Goal: Transaction & Acquisition: Obtain resource

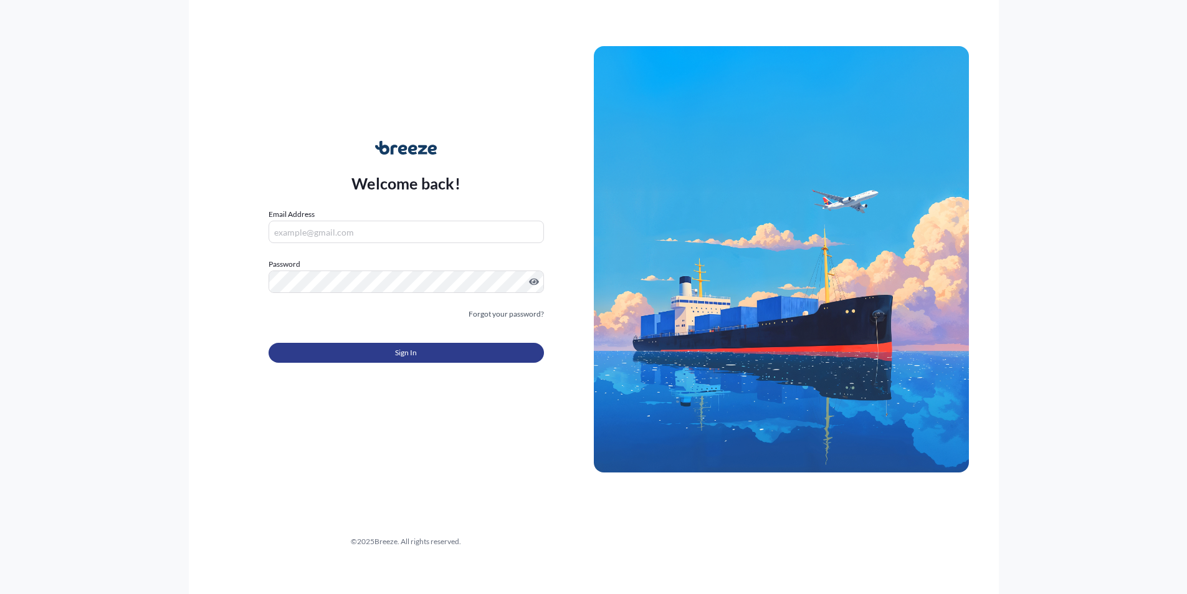
type input "[EMAIL_ADDRESS][DOMAIN_NAME]"
click at [386, 349] on button "Sign In" at bounding box center [406, 353] width 275 height 20
click at [417, 356] on button "Sign In" at bounding box center [406, 353] width 275 height 20
click at [381, 355] on button "Sign In" at bounding box center [406, 353] width 275 height 20
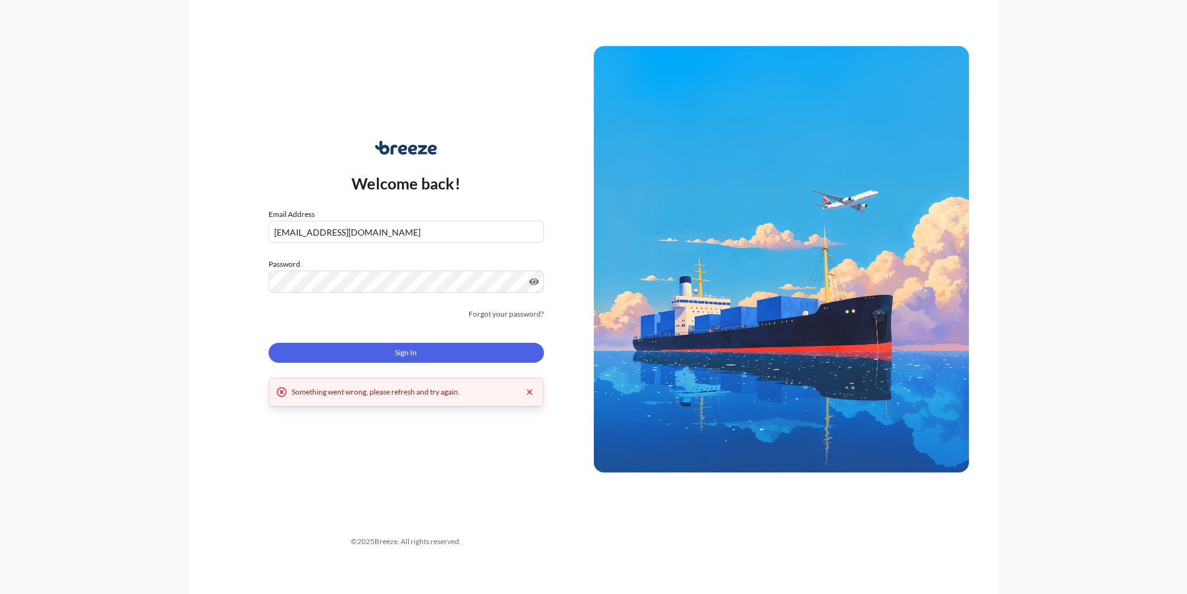
click at [381, 353] on button "Sign In" at bounding box center [406, 353] width 275 height 20
click at [381, 351] on button "Sign In" at bounding box center [406, 353] width 275 height 20
click at [502, 312] on link "Forgot your password?" at bounding box center [506, 314] width 75 height 12
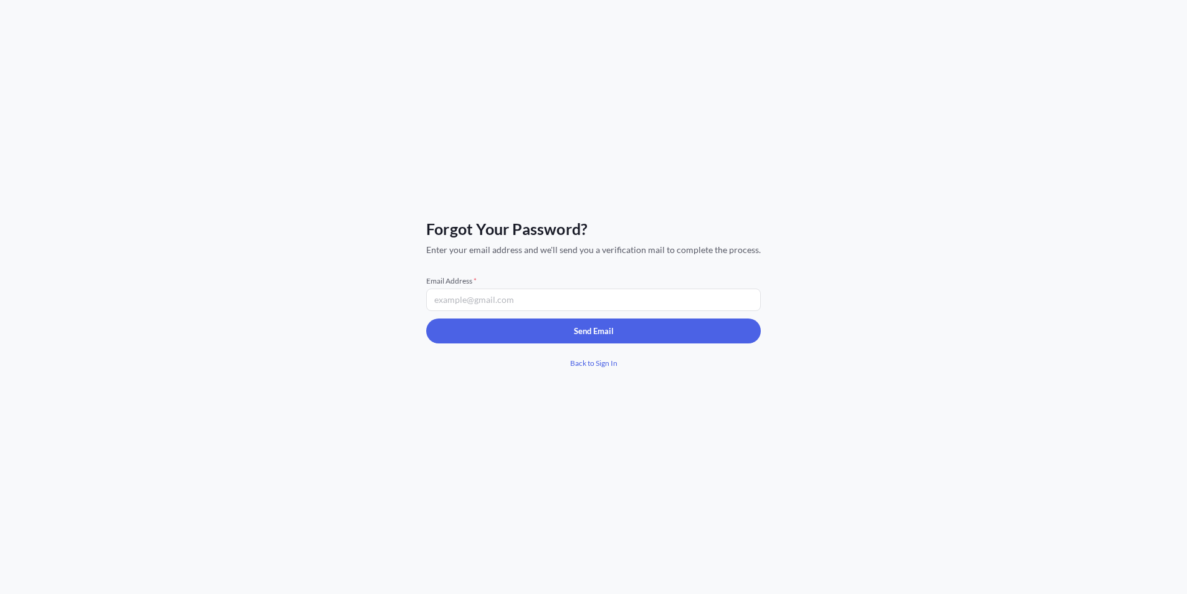
click at [528, 302] on input "Email Address *" at bounding box center [593, 300] width 335 height 22
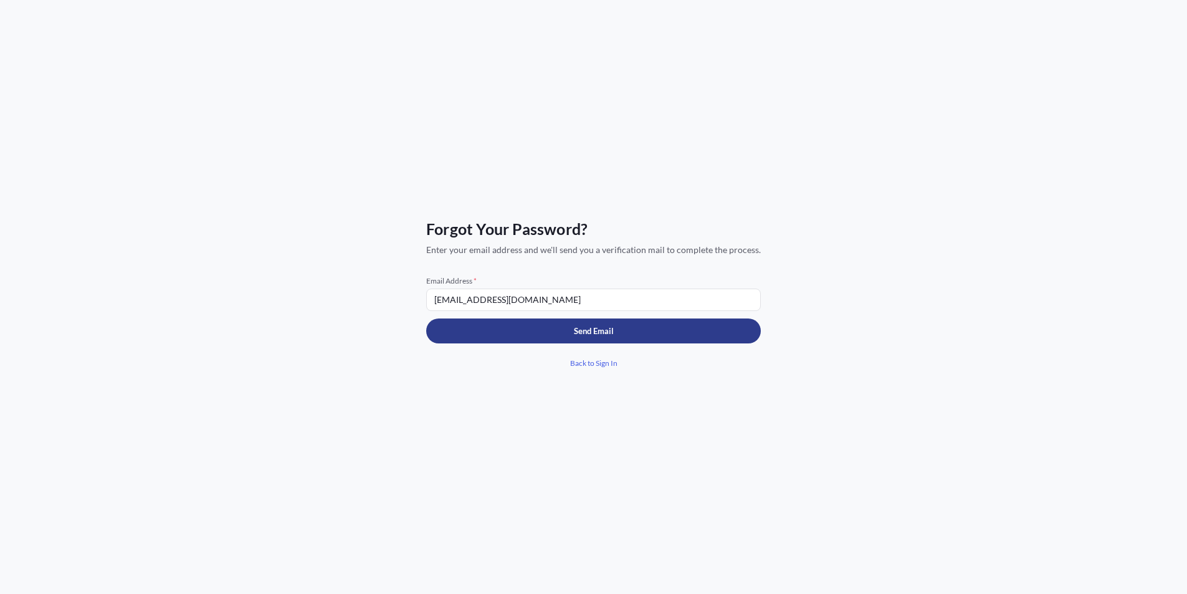
type input "[EMAIL_ADDRESS][DOMAIN_NAME]"
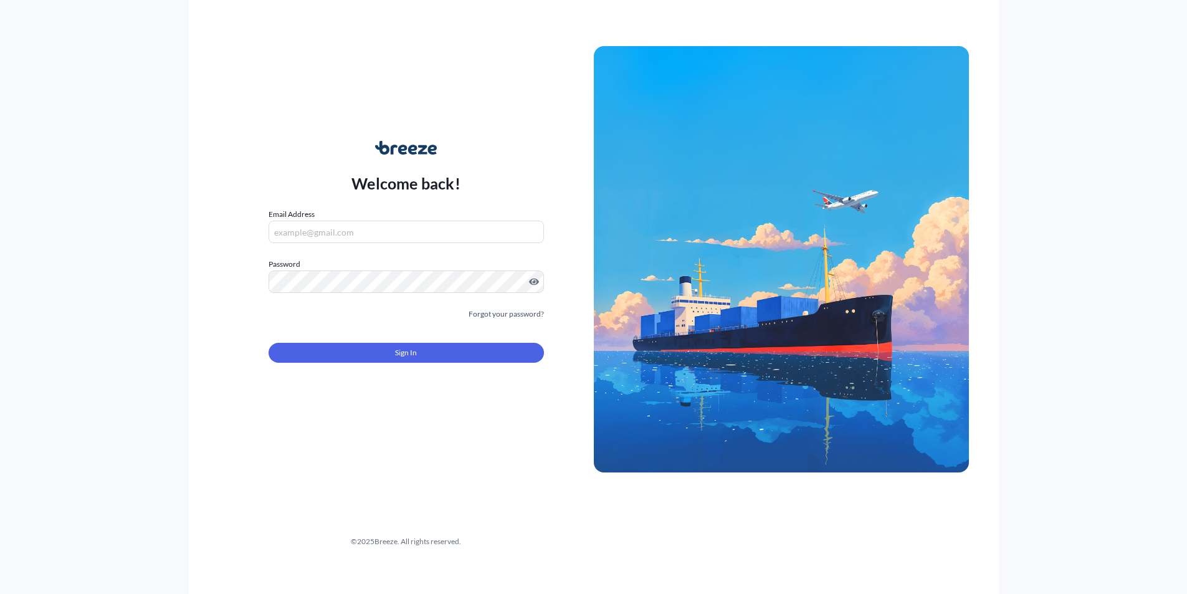
type input "[EMAIL_ADDRESS][DOMAIN_NAME]"
click at [148, 285] on div "Welcome back! Email Address charris@uniqueforwarding.com Password Must include:…" at bounding box center [593, 297] width 1187 height 594
click at [294, 151] on div "Welcome back! Email Address charris@uniqueforwarding.com Password Must include:…" at bounding box center [406, 259] width 375 height 287
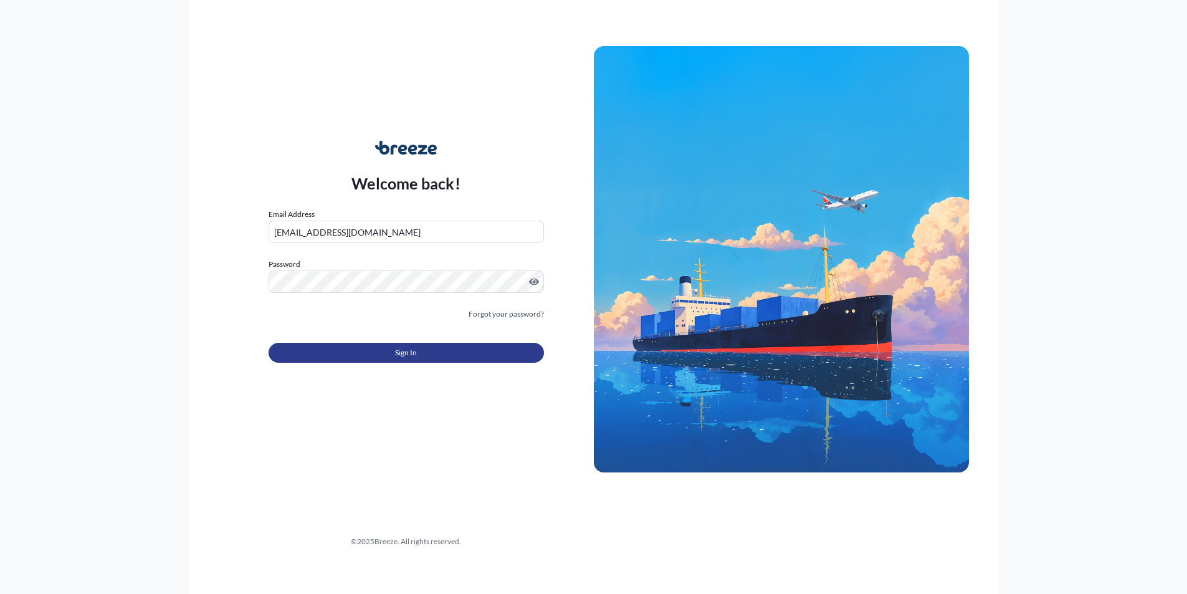
click at [405, 358] on span "Sign In" at bounding box center [406, 352] width 22 height 12
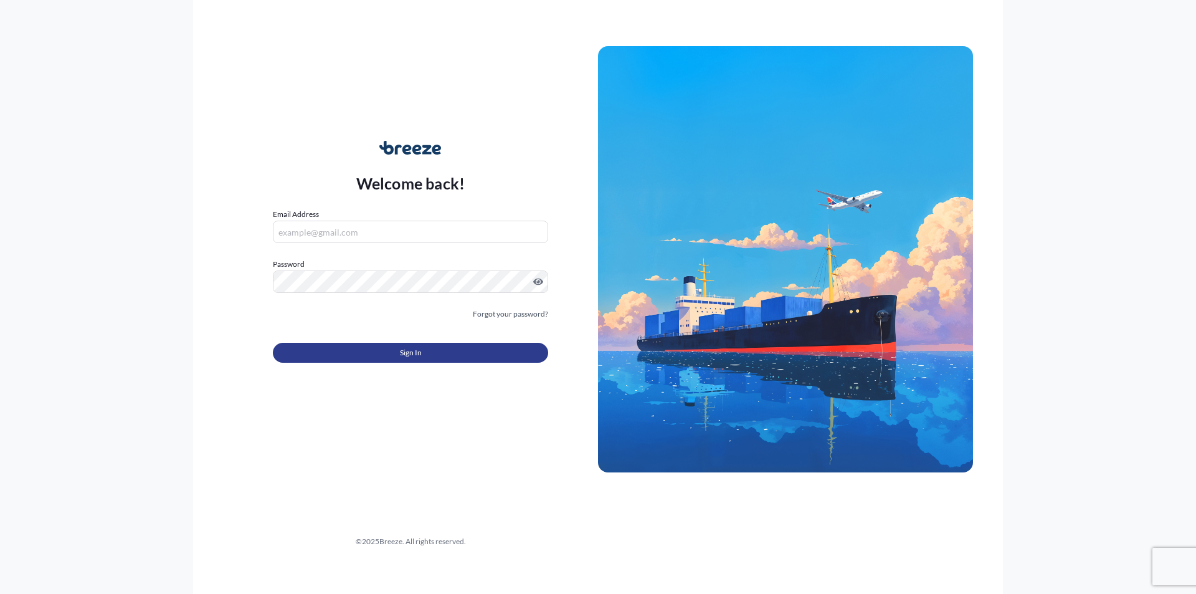
type input "[EMAIL_ADDRESS][DOMAIN_NAME]"
click at [380, 349] on button "Sign In" at bounding box center [410, 353] width 275 height 20
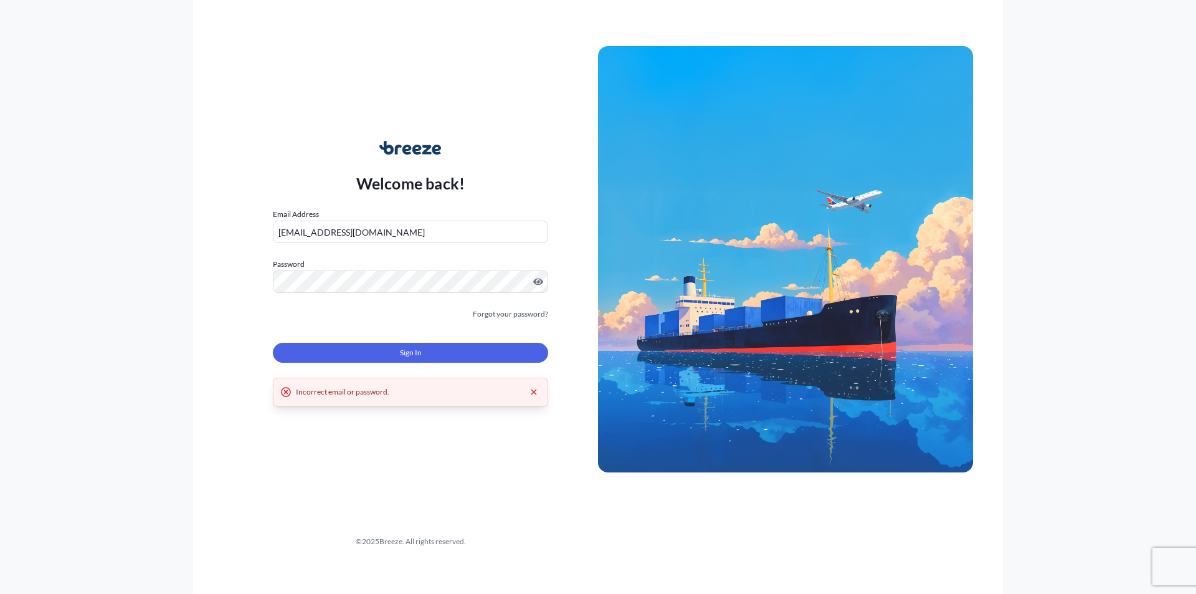
click at [379, 351] on button "Sign In" at bounding box center [410, 353] width 275 height 20
click at [143, 282] on div "Welcome back! Email Address [EMAIL_ADDRESS][DOMAIN_NAME] Password Must include:…" at bounding box center [598, 297] width 1196 height 594
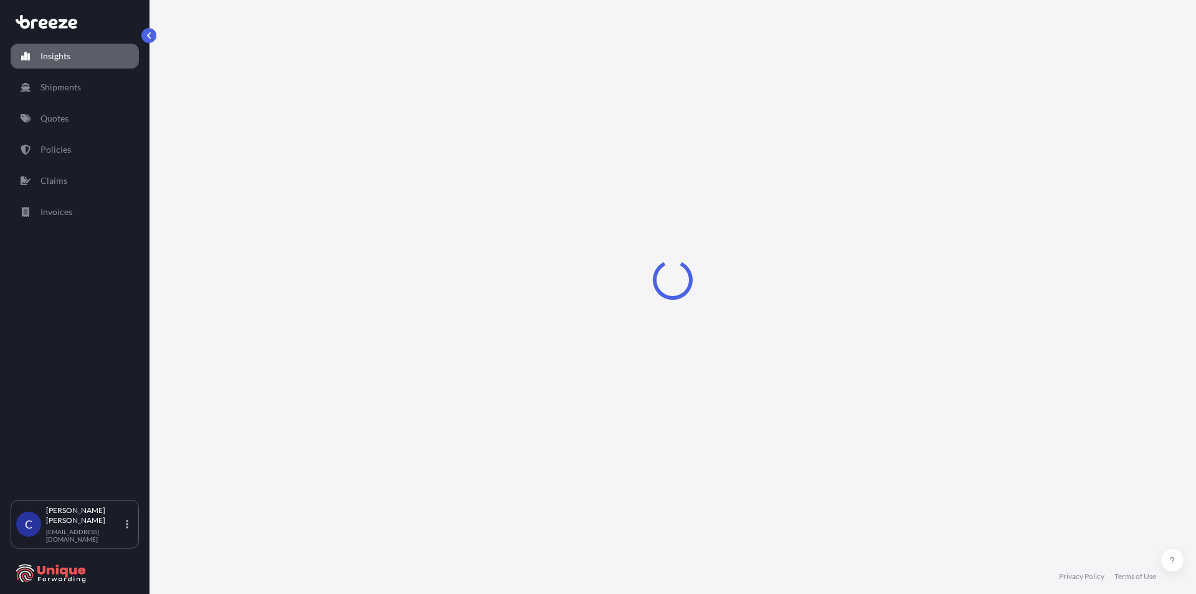
select select "2025"
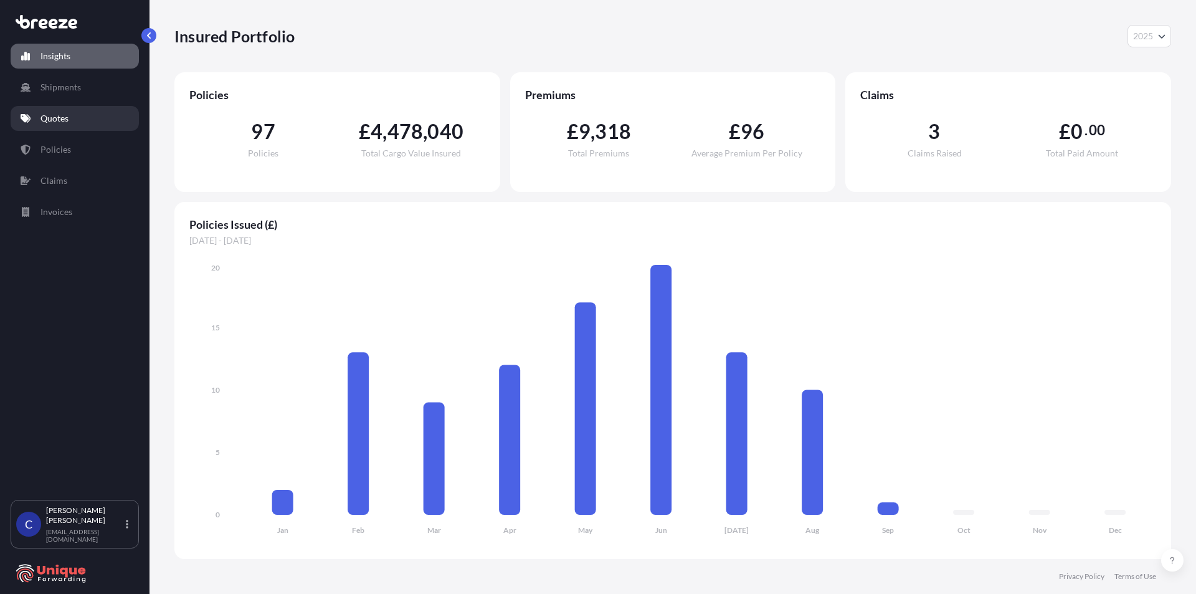
click at [57, 122] on p "Quotes" at bounding box center [55, 118] width 28 height 12
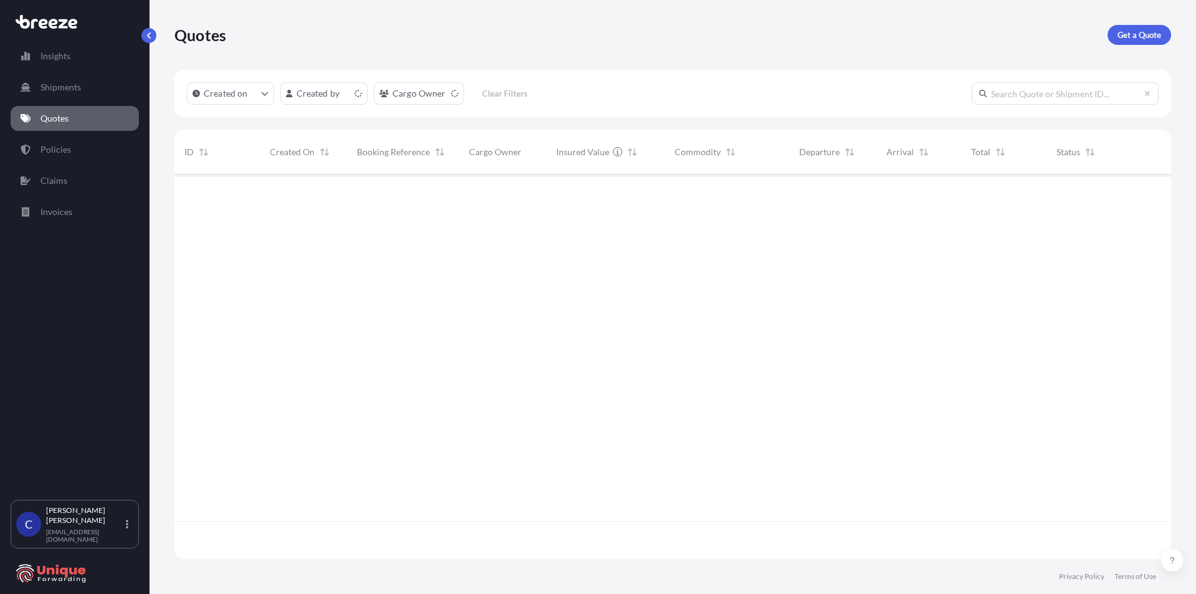
scroll to position [382, 988]
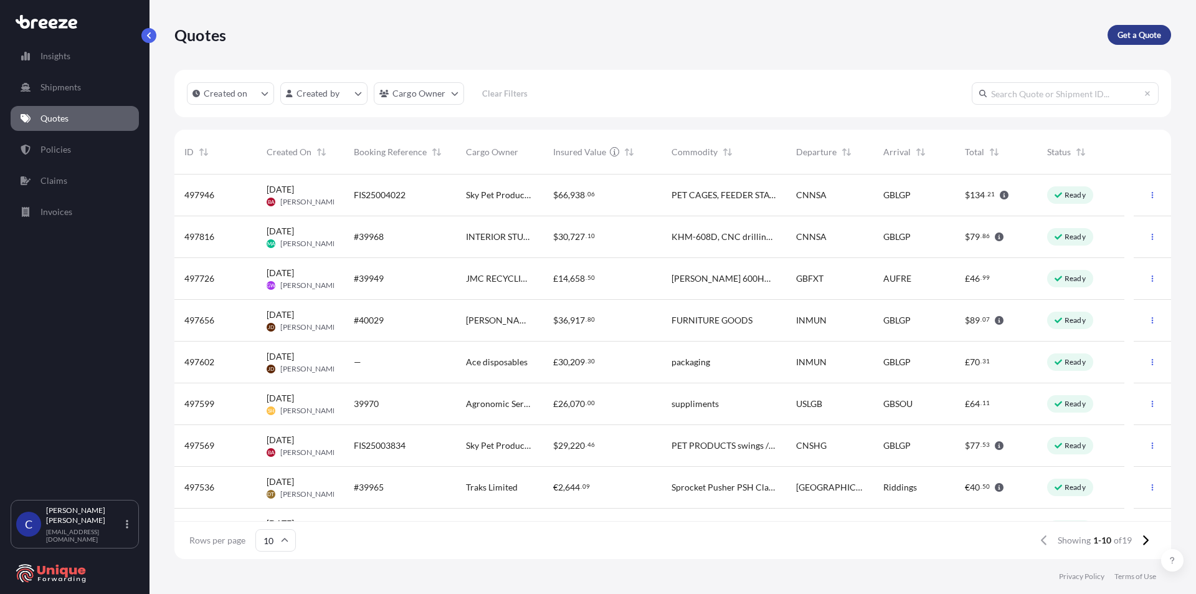
click at [1140, 40] on p "Get a Quote" at bounding box center [1140, 35] width 44 height 12
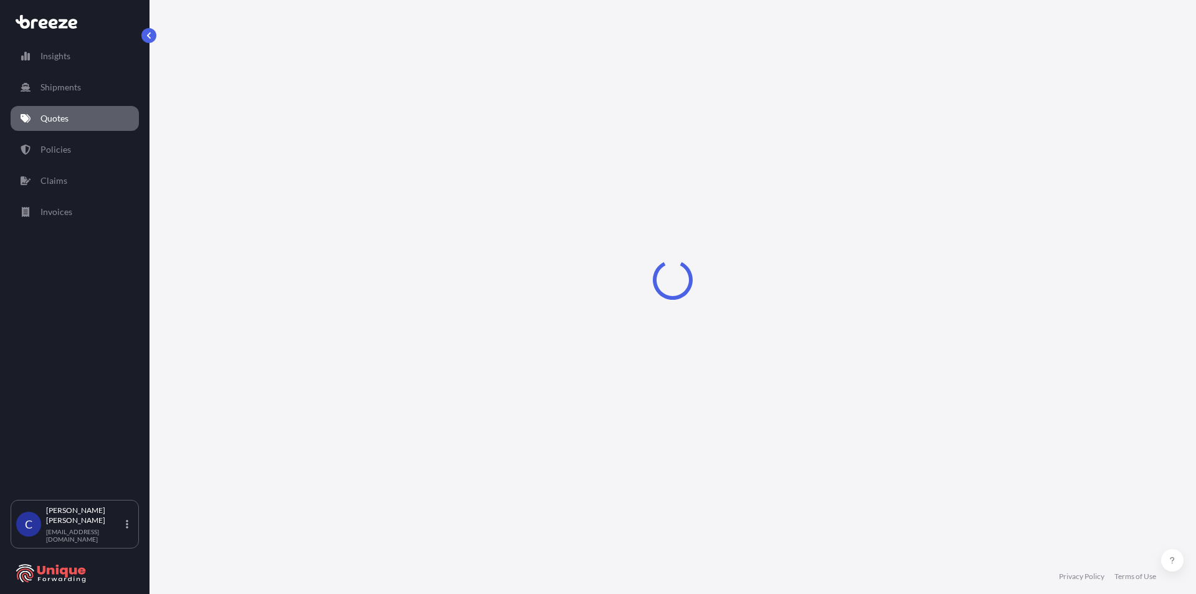
select select "Road"
select select "Sea"
select select "1"
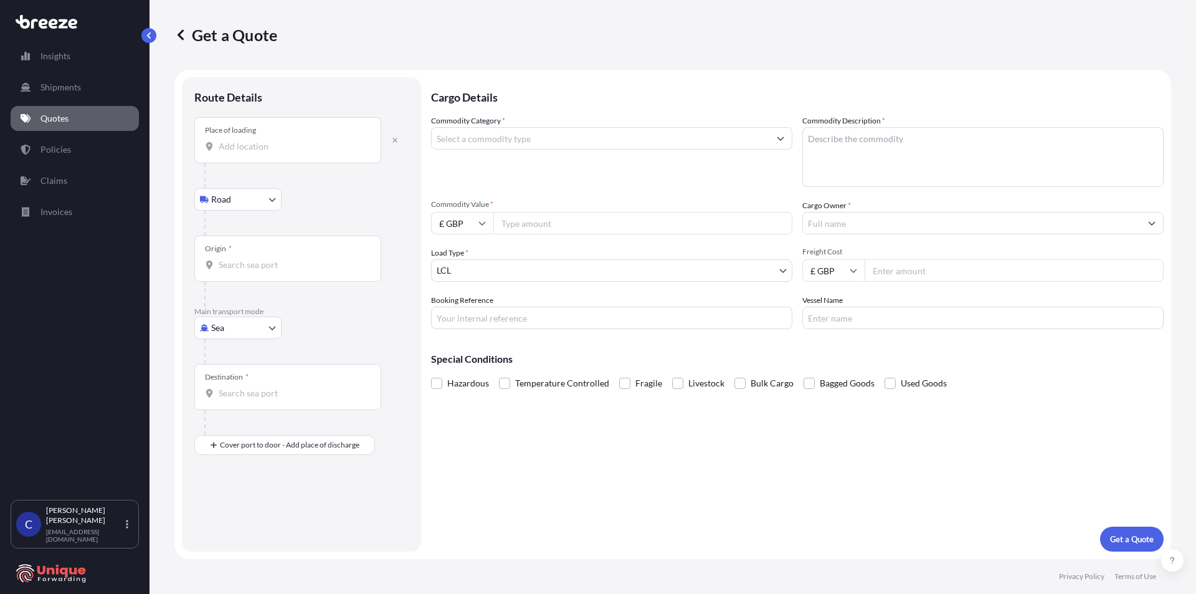
click at [253, 150] on input "Place of loading" at bounding box center [292, 146] width 147 height 12
click at [271, 153] on div "Place of loading" at bounding box center [287, 140] width 187 height 46
click at [271, 153] on input "Place of loading" at bounding box center [292, 146] width 147 height 12
click at [243, 148] on input "Place of loading" at bounding box center [292, 146] width 147 height 12
click at [244, 143] on input "Place of loading" at bounding box center [292, 146] width 147 height 12
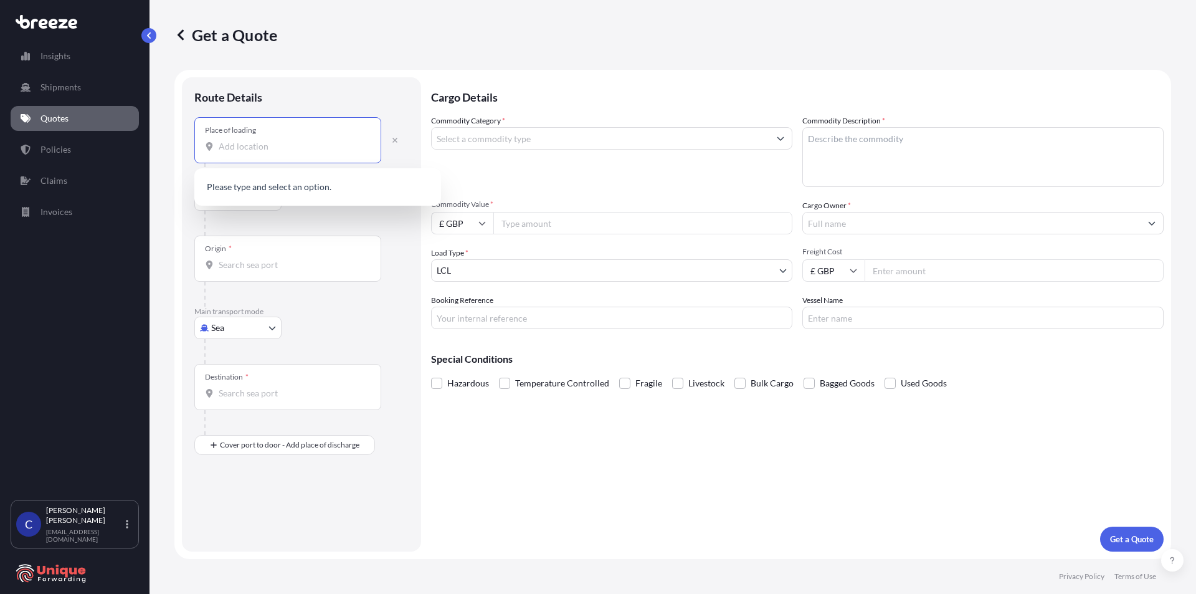
paste input "[GEOGRAPHIC_DATA], 41267"
click at [272, 147] on input "[GEOGRAPHIC_DATA], 41267" at bounding box center [292, 146] width 147 height 12
click at [312, 142] on input "[GEOGRAPHIC_DATA] 41267" at bounding box center [292, 146] width 147 height 12
click at [294, 188] on span "[GEOGRAPHIC_DATA], [GEOGRAPHIC_DATA], [GEOGRAPHIC_DATA] , [GEOGRAPHIC_DATA]" at bounding box center [334, 190] width 194 height 25
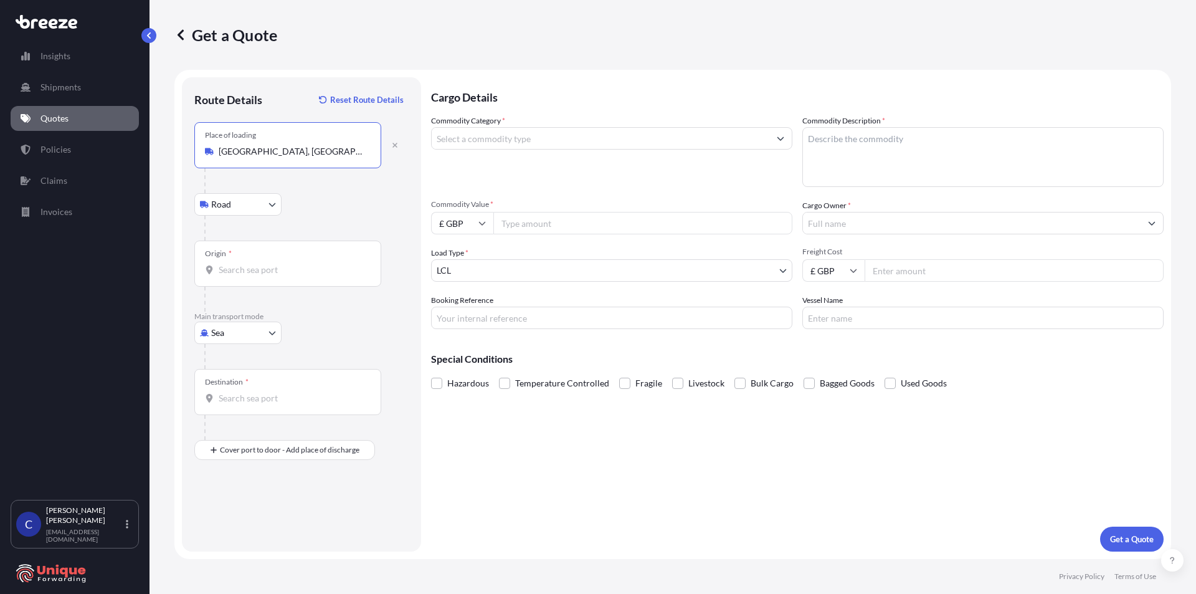
type input "[GEOGRAPHIC_DATA], [GEOGRAPHIC_DATA], [GEOGRAPHIC_DATA], [GEOGRAPHIC_DATA]"
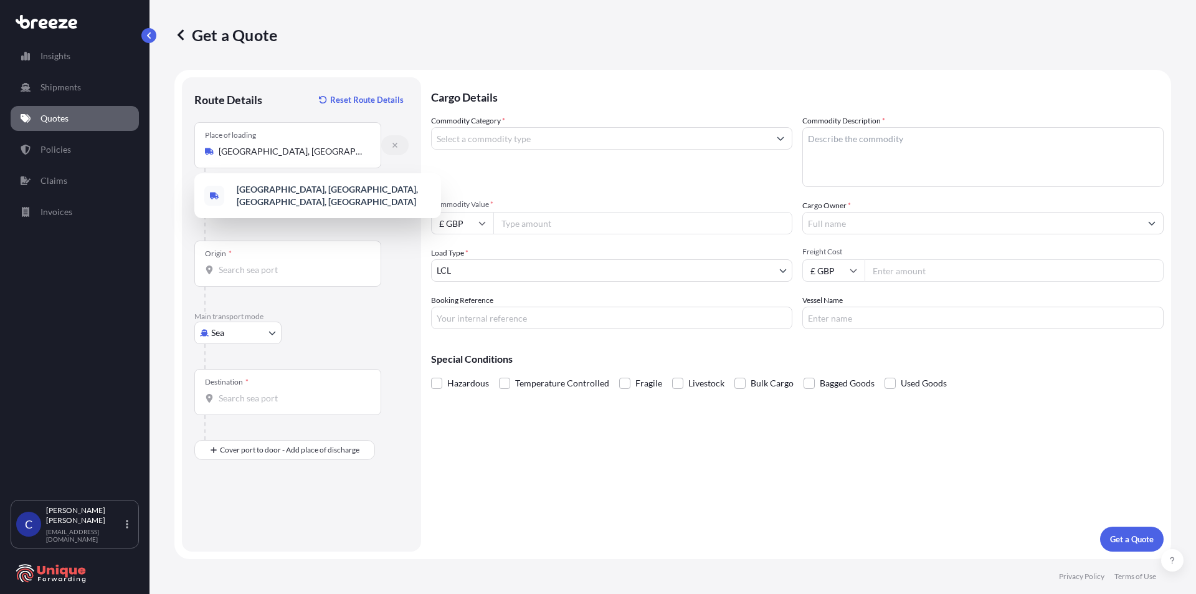
click at [396, 146] on button "button" at bounding box center [394, 145] width 27 height 20
select select "Road"
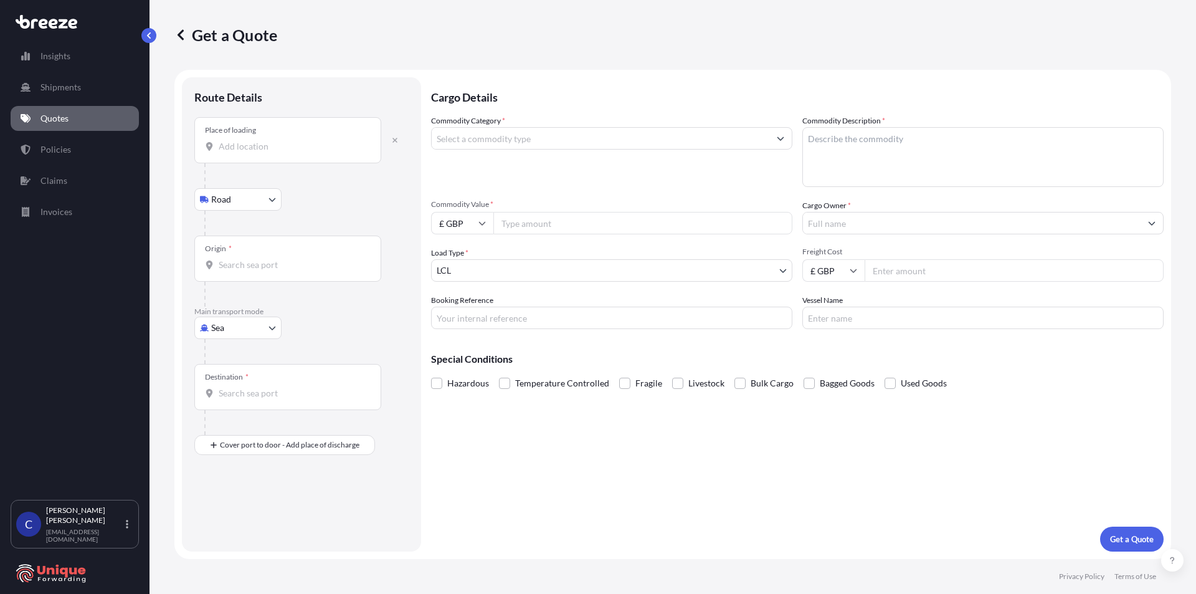
click at [249, 148] on input "Place of loading" at bounding box center [292, 146] width 147 height 12
paste input "[GEOGRAPHIC_DATA],"
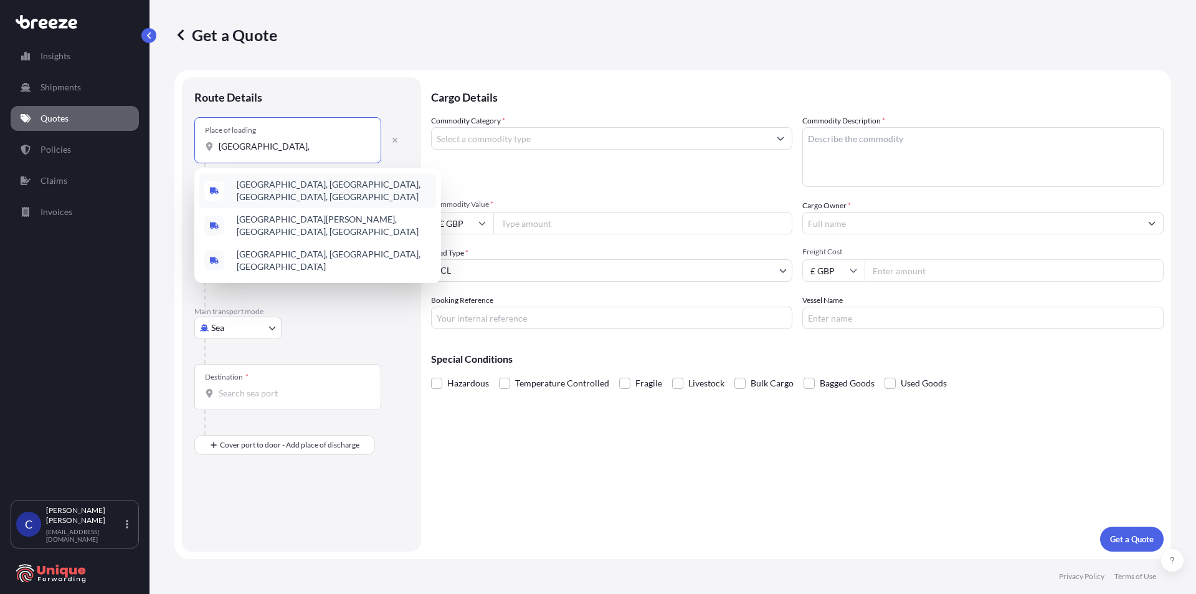
click at [292, 193] on span "[GEOGRAPHIC_DATA], [GEOGRAPHIC_DATA], [GEOGRAPHIC_DATA], [GEOGRAPHIC_DATA]" at bounding box center [334, 190] width 194 height 25
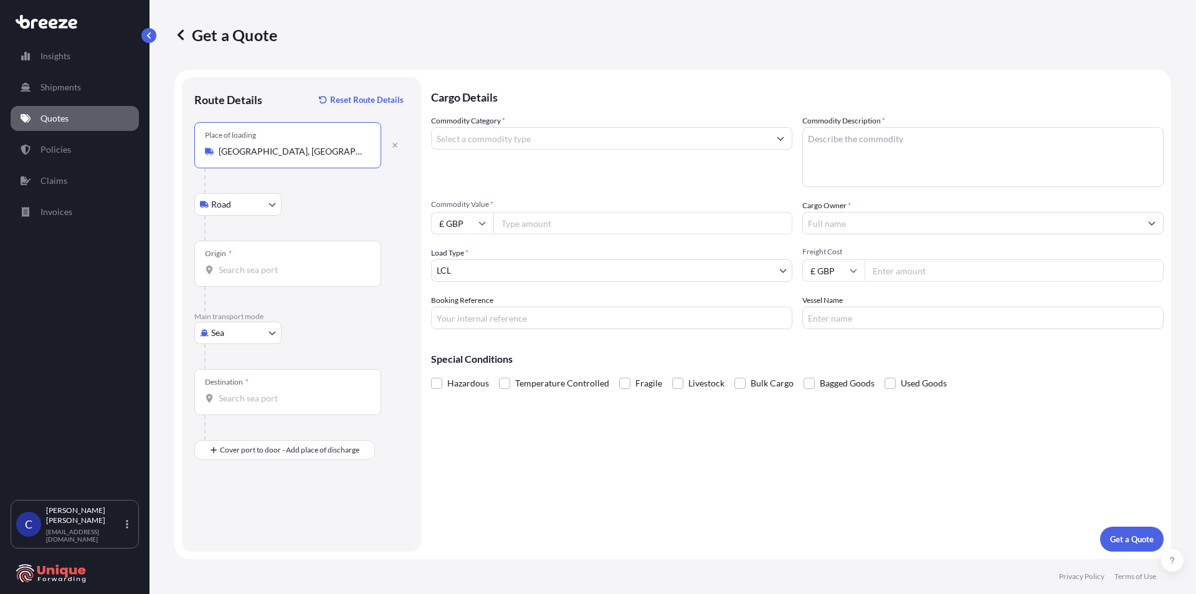
type input "[GEOGRAPHIC_DATA], [GEOGRAPHIC_DATA], [GEOGRAPHIC_DATA], [GEOGRAPHIC_DATA]"
click at [262, 268] on input "Origin *" at bounding box center [292, 270] width 147 height 12
click at [285, 309] on span "TWTXG - Taichung, [GEOGRAPHIC_DATA]" at bounding box center [319, 311] width 165 height 12
type input "TWTXG - Taichung, [GEOGRAPHIC_DATA]"
click at [260, 400] on input "Destination *" at bounding box center [292, 398] width 147 height 12
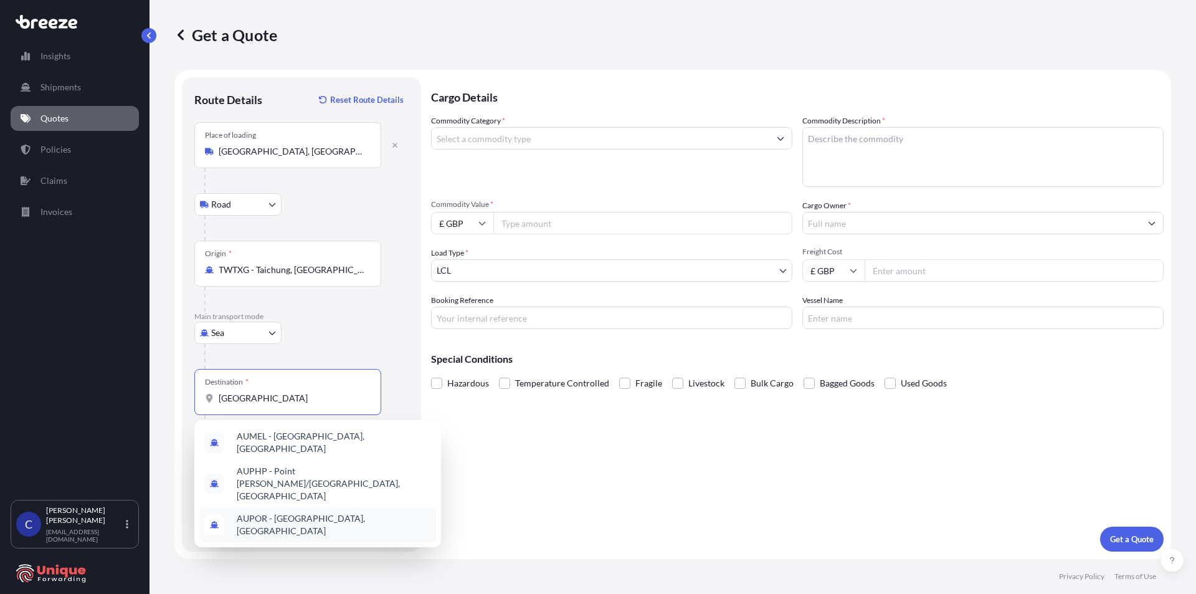
click at [323, 512] on span "AUPOR - [GEOGRAPHIC_DATA], [GEOGRAPHIC_DATA]" at bounding box center [334, 524] width 194 height 25
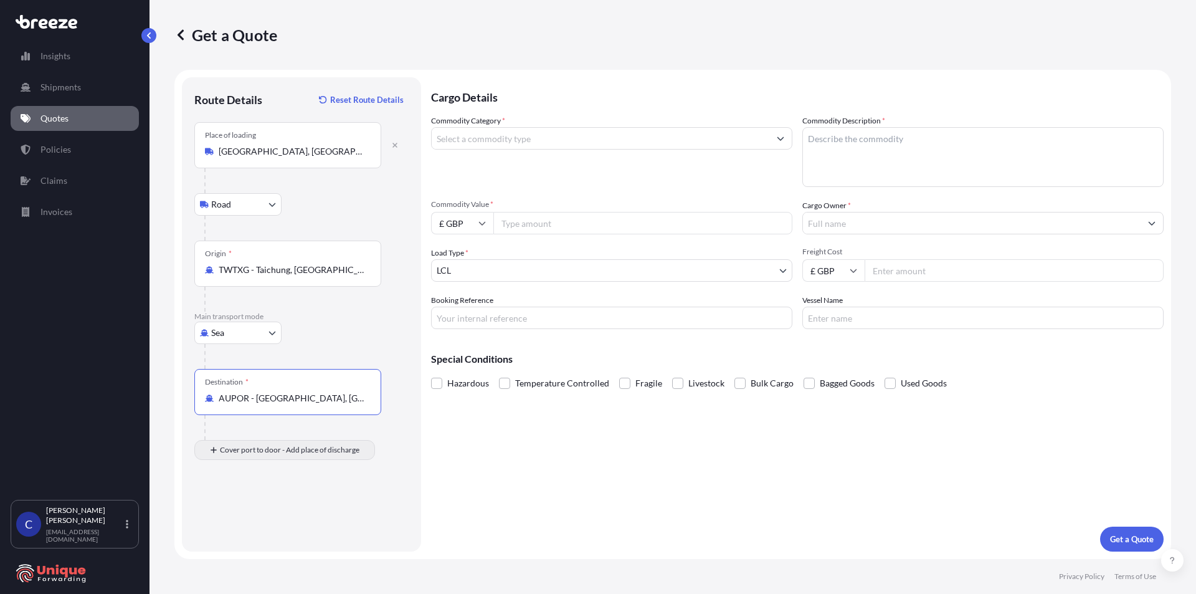
type input "AUPOR - [GEOGRAPHIC_DATA], [GEOGRAPHIC_DATA]"
click at [247, 518] on input "Place of Discharge" at bounding box center [292, 516] width 147 height 12
paste input "[STREET_ADDRESS][PERSON_NAME] (Deliver to [STREET_ADDRESS][PERSON_NAME]"
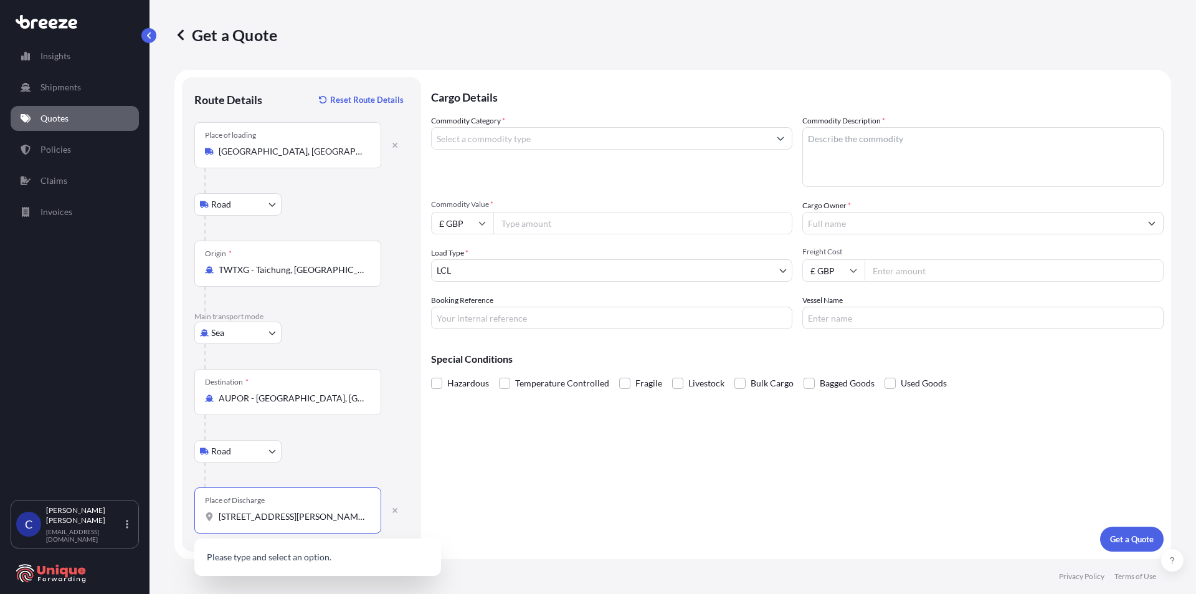
scroll to position [0, 92]
drag, startPoint x: 294, startPoint y: 517, endPoint x: 225, endPoint y: 518, distance: 68.6
click at [225, 518] on input "[STREET_ADDRESS][PERSON_NAME] (Deliver to [STREET_ADDRESS][PERSON_NAME]" at bounding box center [292, 516] width 147 height 12
click at [297, 556] on span "[STREET_ADDRESS][PERSON_NAME][PERSON_NAME]" at bounding box center [334, 560] width 194 height 25
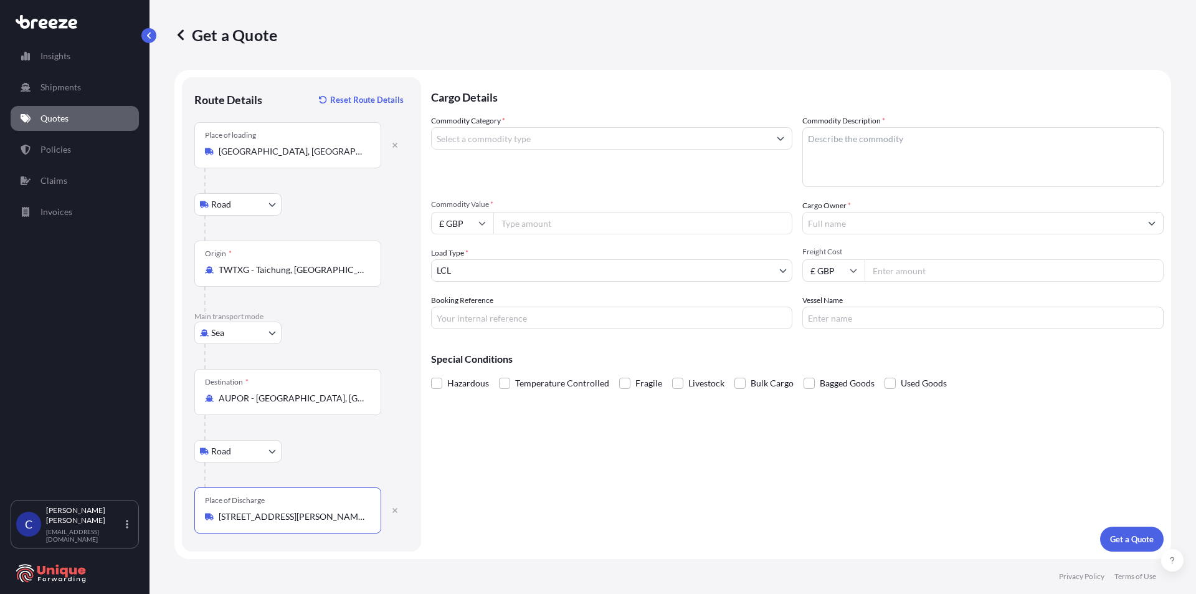
click at [224, 518] on input "[STREET_ADDRESS][PERSON_NAME][PERSON_NAME]" at bounding box center [292, 516] width 147 height 12
click at [313, 560] on b "[STREET_ADDRESS][PERSON_NAME][PERSON_NAME]" at bounding box center [311, 560] width 148 height 23
type input "[STREET_ADDRESS][PERSON_NAME][PERSON_NAME]"
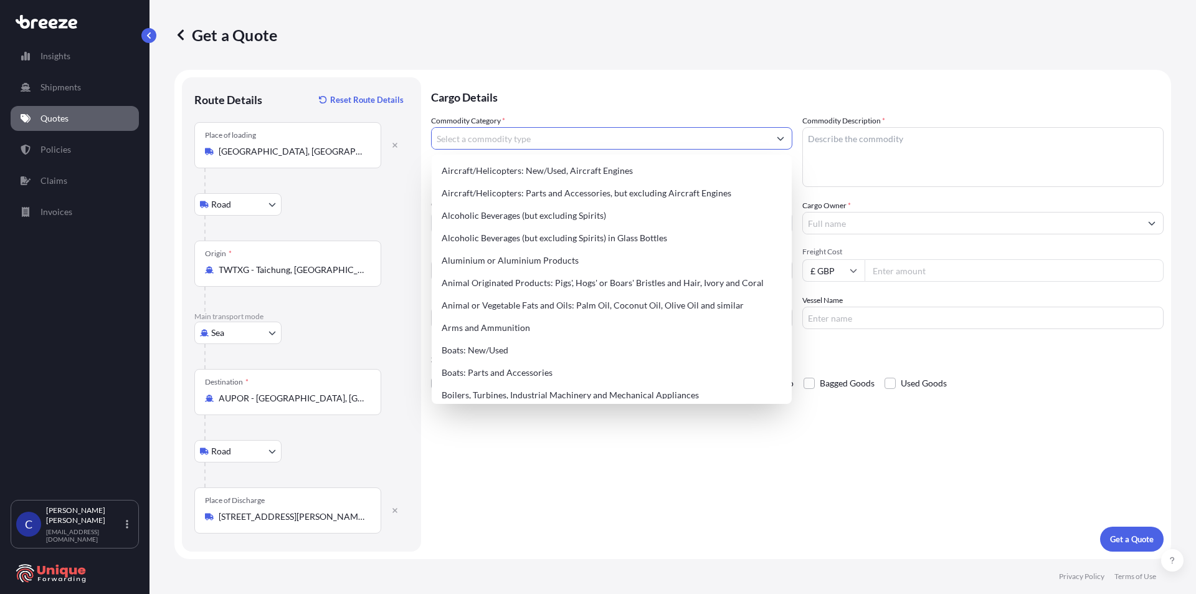
click at [491, 140] on input "Commodity Category *" at bounding box center [601, 138] width 338 height 22
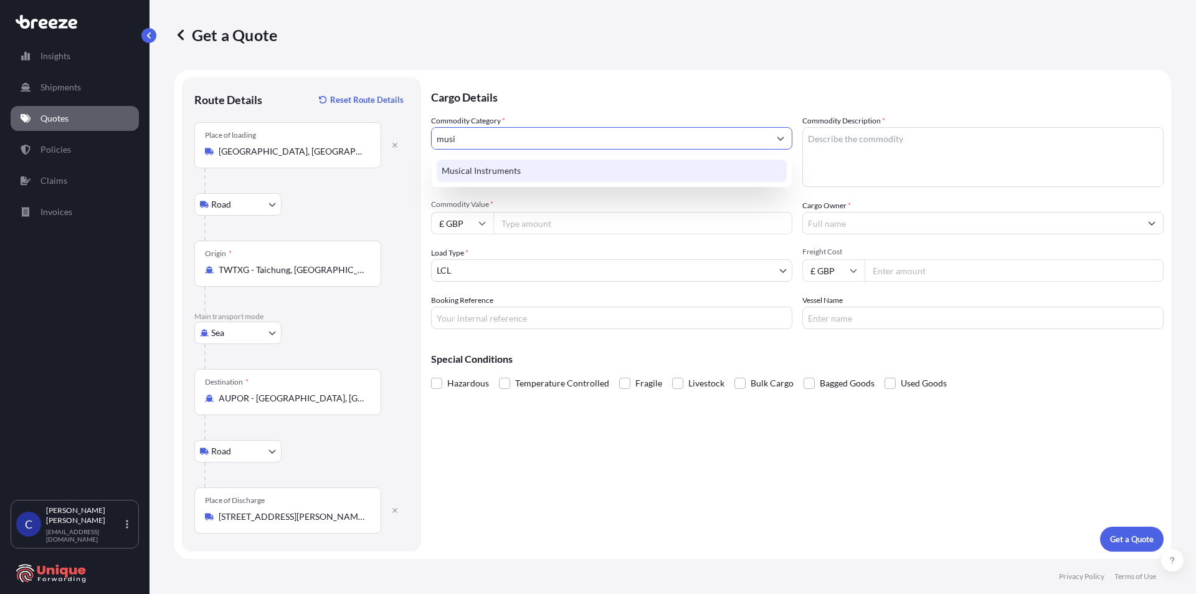
click at [474, 174] on div "Musical Instruments" at bounding box center [612, 171] width 350 height 22
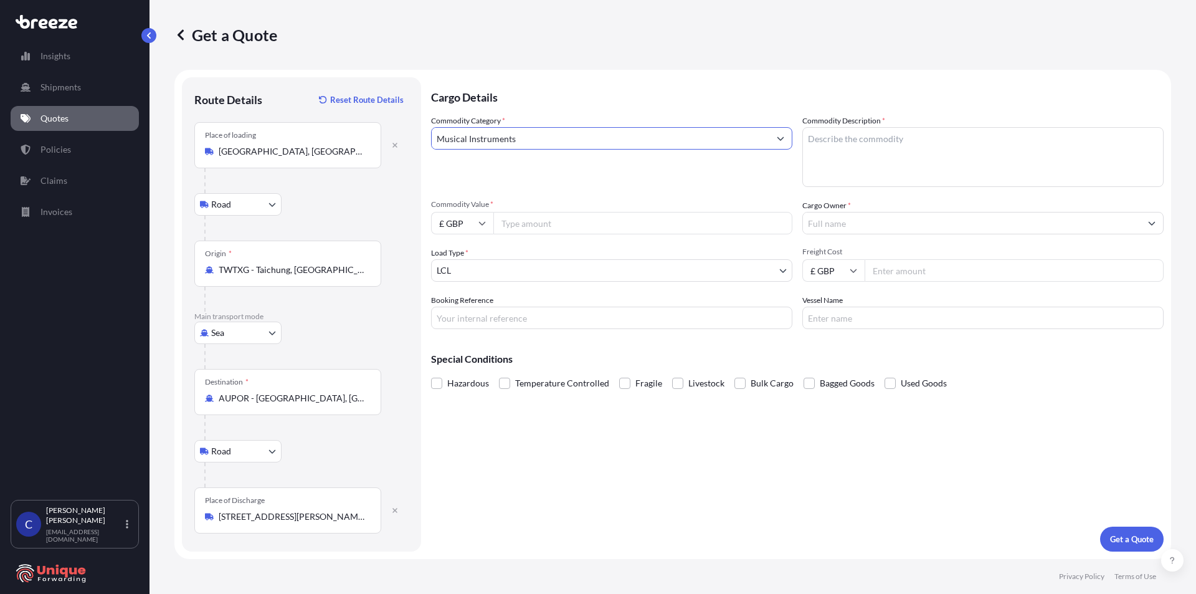
type input "Musical Instruments"
click at [544, 224] on input "Commodity Value *" at bounding box center [643, 223] width 299 height 22
click at [529, 226] on input "Commodity Value *" at bounding box center [643, 223] width 299 height 22
type input "13236.84"
click at [500, 322] on input "Booking Reference" at bounding box center [611, 318] width 361 height 22
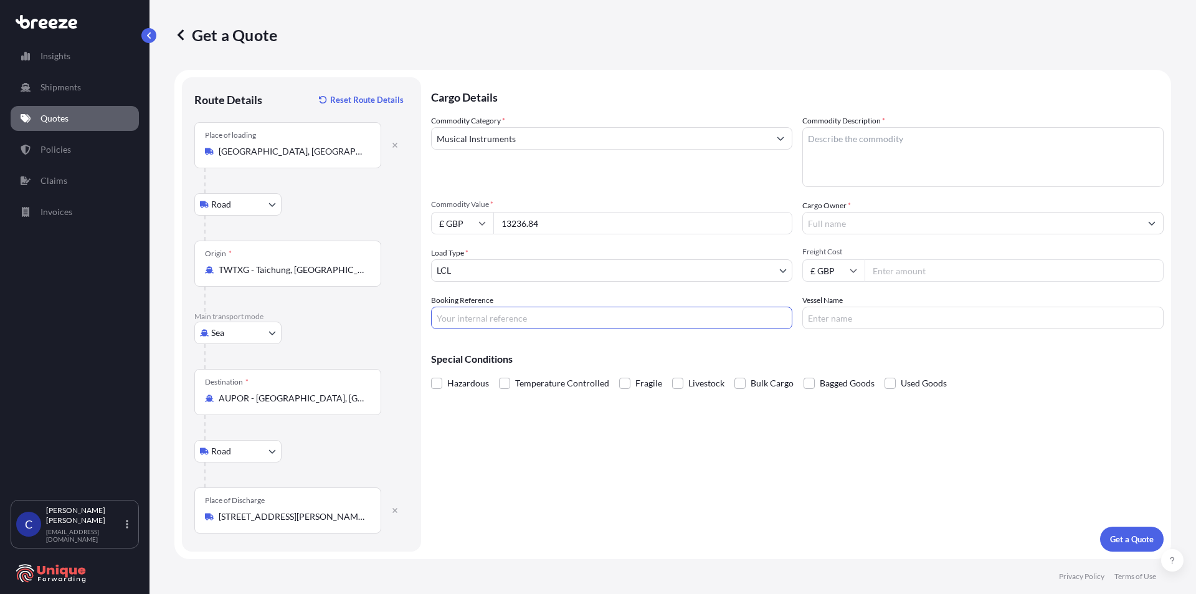
click at [500, 313] on input "Booking Reference" at bounding box center [611, 318] width 361 height 22
type input "39940"
click at [596, 513] on div "Cargo Details Commodity Category * Musical Instruments Commodity Description * …" at bounding box center [797, 314] width 733 height 474
click at [852, 150] on textarea "Commodity Description *" at bounding box center [983, 157] width 361 height 60
click at [883, 157] on textarea "Commodity Description *" at bounding box center [983, 157] width 361 height 60
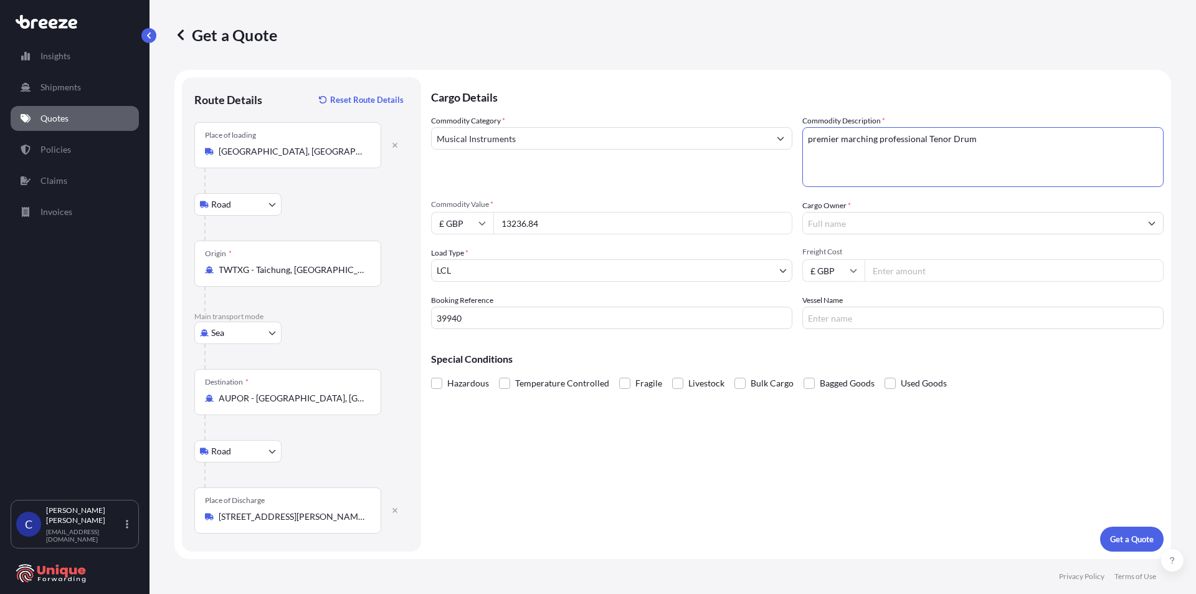
type textarea "premier marching professional Tenor Drum"
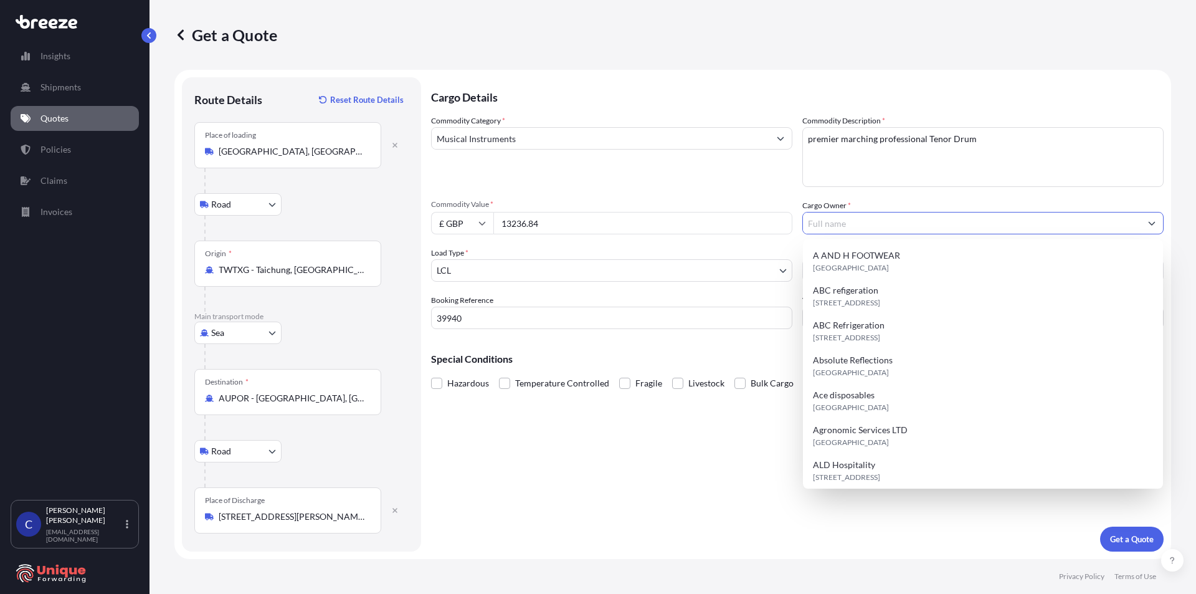
click at [858, 221] on input "Cargo Owner *" at bounding box center [972, 223] width 338 height 22
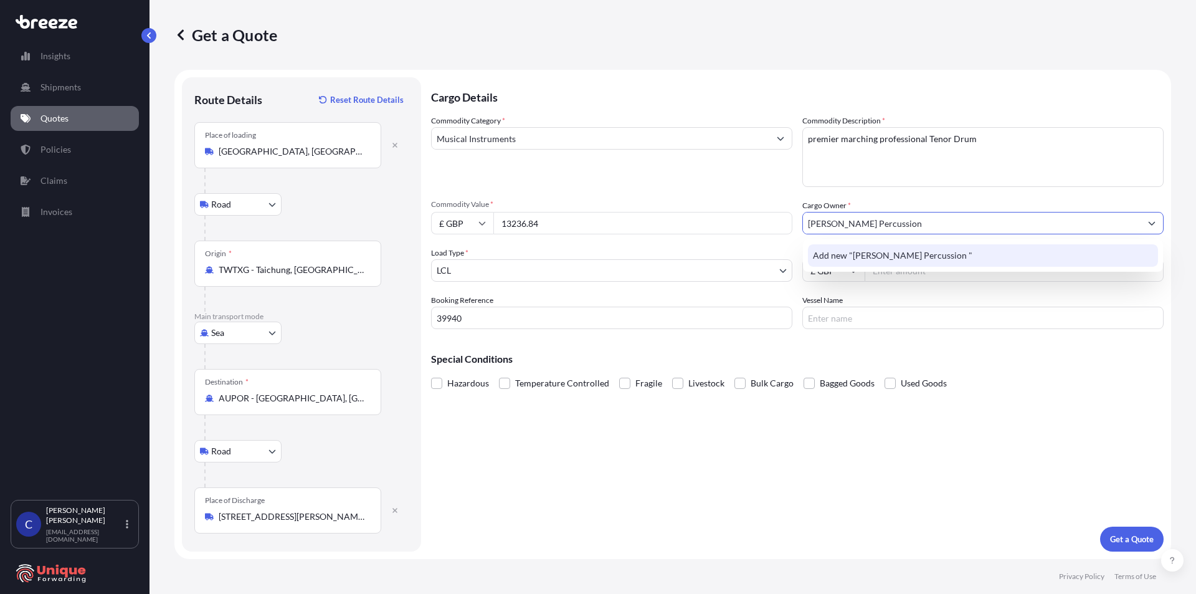
type input "[PERSON_NAME] Percussion"
click at [987, 153] on textarea "premier marching professional Tenor Drum" at bounding box center [983, 157] width 361 height 60
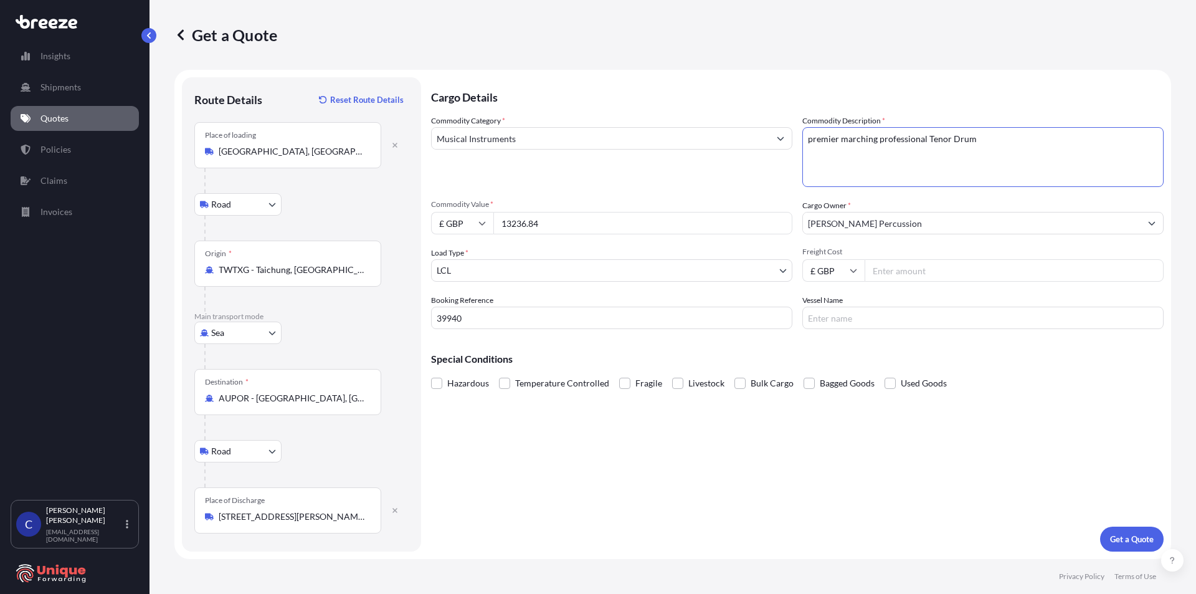
click at [923, 231] on input "[PERSON_NAME] Percussion" at bounding box center [972, 223] width 338 height 22
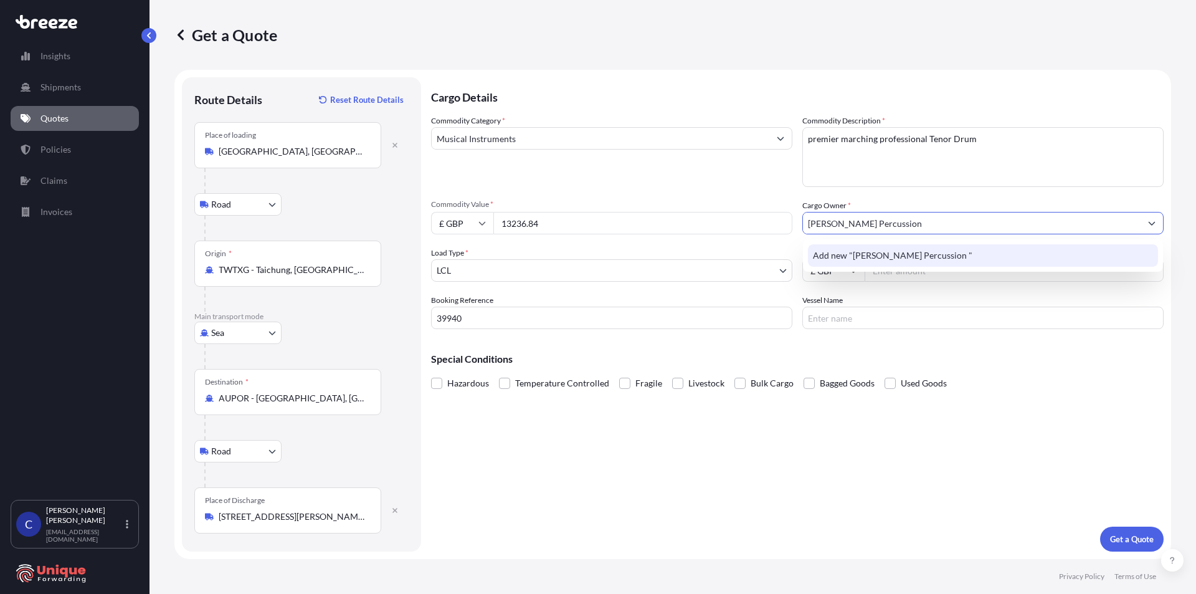
click at [950, 368] on div "Special Conditions Hazardous Temperature Controlled Fragile Livestock Bulk Carg…" at bounding box center [797, 366] width 733 height 54
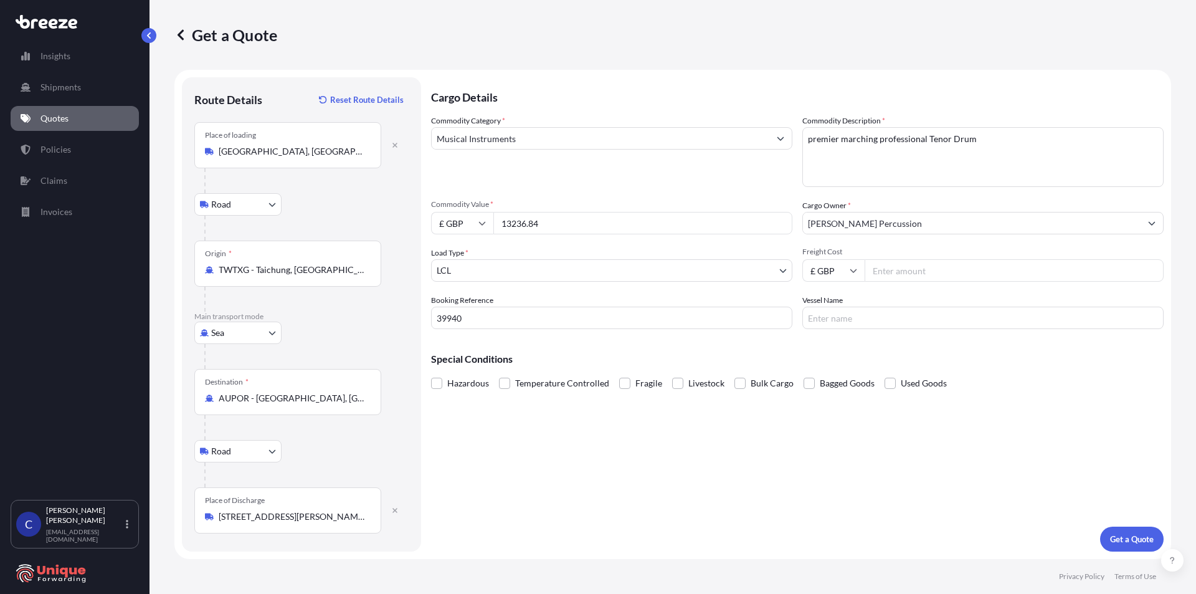
click at [928, 272] on input "Freight Cost" at bounding box center [1014, 270] width 299 height 22
click at [945, 273] on input "Freight Cost" at bounding box center [1014, 270] width 299 height 22
type input "995"
click at [922, 316] on input "Vessel Name" at bounding box center [983, 318] width 361 height 22
click at [1147, 537] on p "Get a Quote" at bounding box center [1132, 539] width 44 height 12
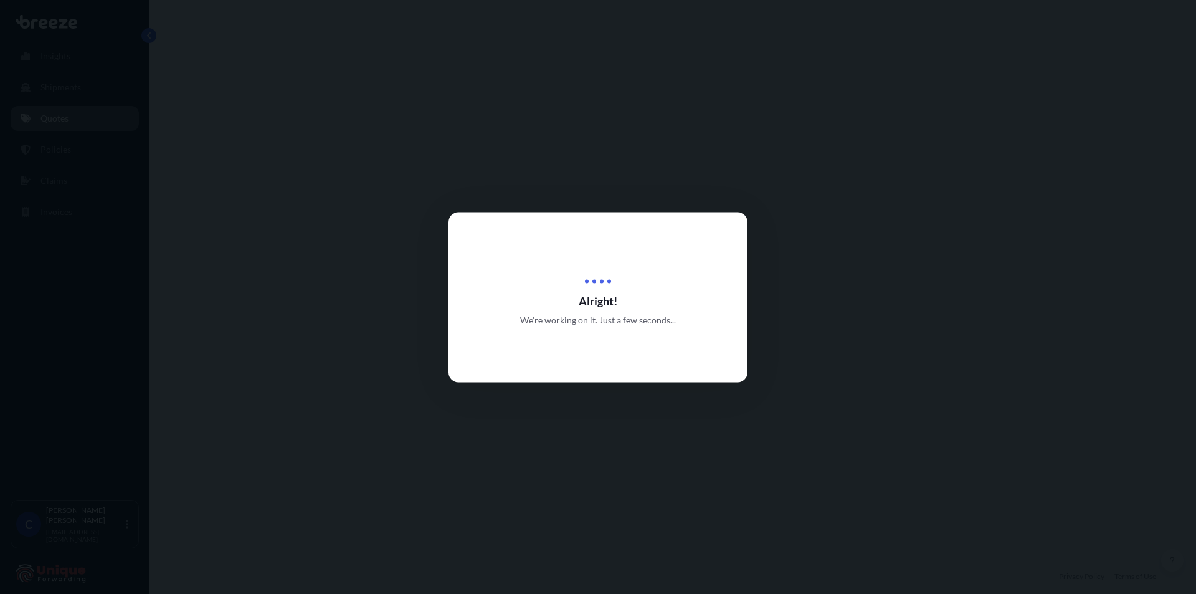
select select "Road"
select select "Sea"
select select "Road"
select select "1"
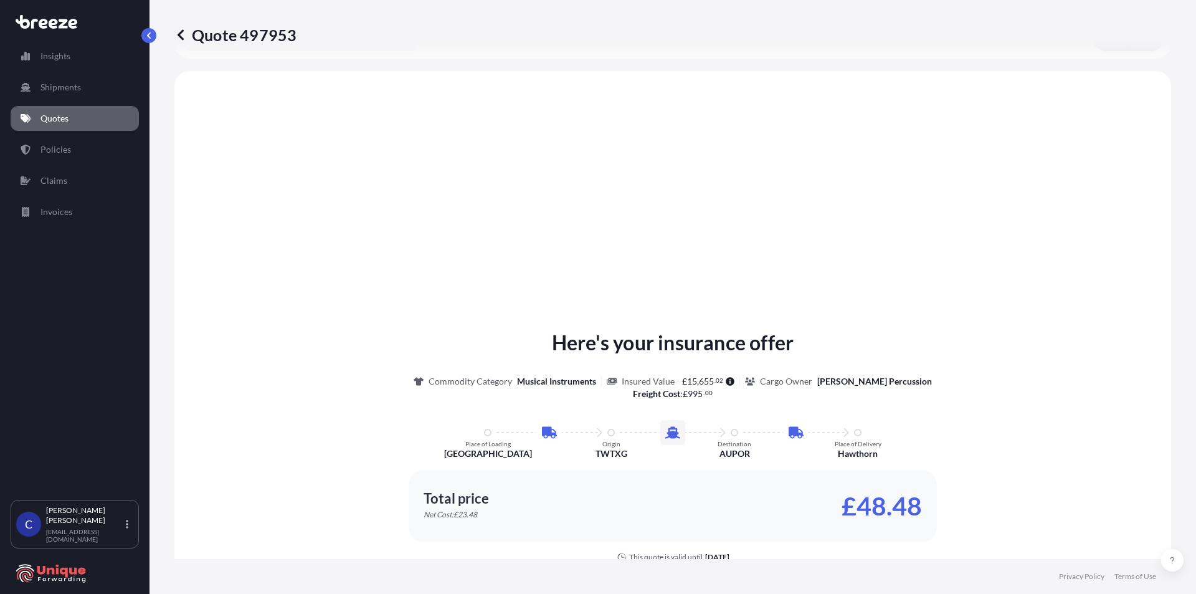
scroll to position [499, 0]
